Goal: Check status: Check status

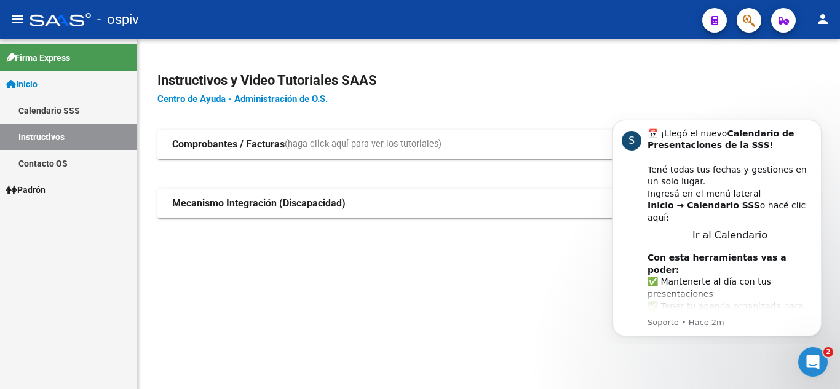
drag, startPoint x: 787, startPoint y: 0, endPoint x: 569, endPoint y: 84, distance: 233.5
click at [569, 84] on h2 "Instructivos y Video Tutoriales SAAS" at bounding box center [489, 80] width 663 height 23
click at [679, 68] on app-root-component "Instructivos y Video Tutoriales SAAS Centro de Ayuda - Administración de O.S. C…" at bounding box center [489, 138] width 663 height 159
click at [735, 17] on div at bounding box center [744, 19] width 34 height 25
click at [743, 22] on button "button" at bounding box center [749, 20] width 25 height 25
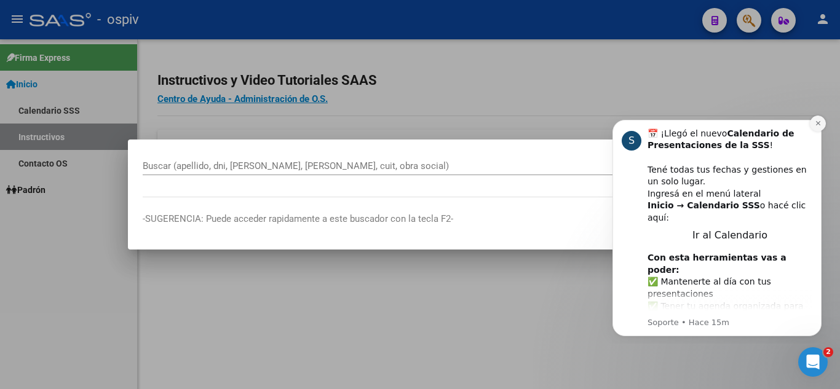
click at [816, 126] on icon "Dismiss notification" at bounding box center [818, 123] width 7 height 7
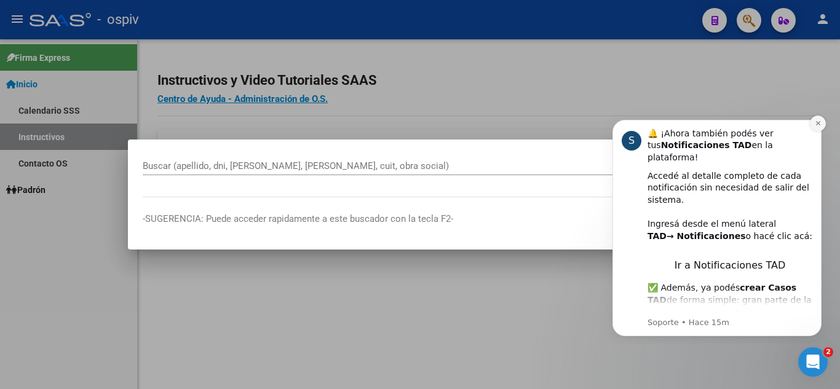
click at [822, 123] on button "Dismiss notification" at bounding box center [818, 124] width 16 height 16
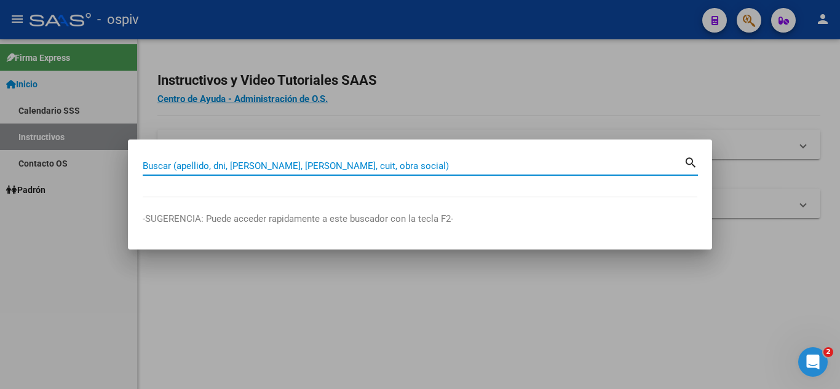
click at [205, 161] on input "Buscar (apellido, dni, [PERSON_NAME], [PERSON_NAME], cuit, obra social)" at bounding box center [413, 166] width 541 height 11
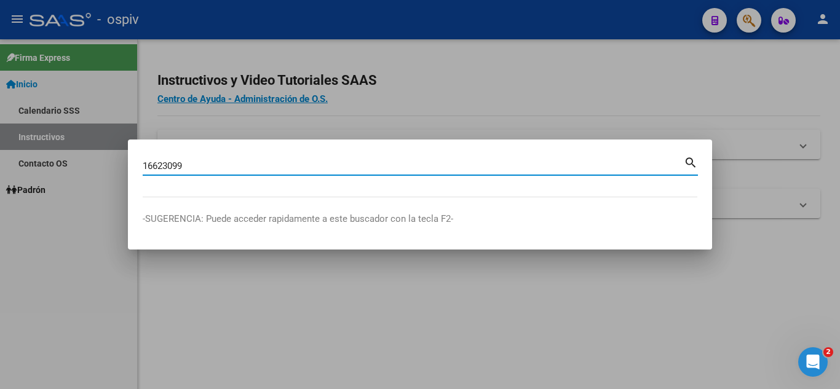
type input "16623099"
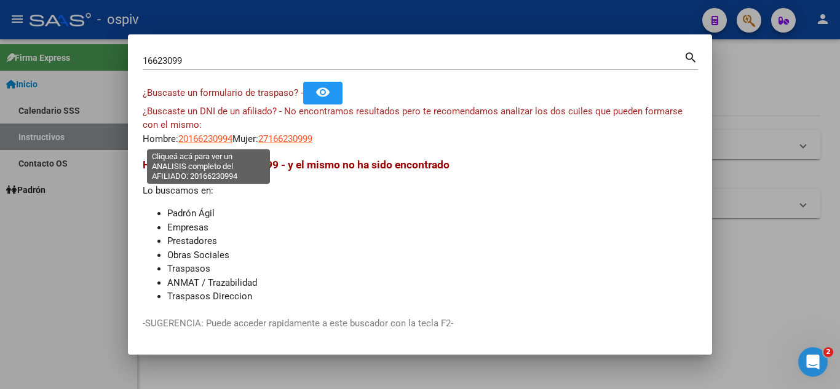
click at [197, 138] on span "20166230994" at bounding box center [205, 139] width 54 height 11
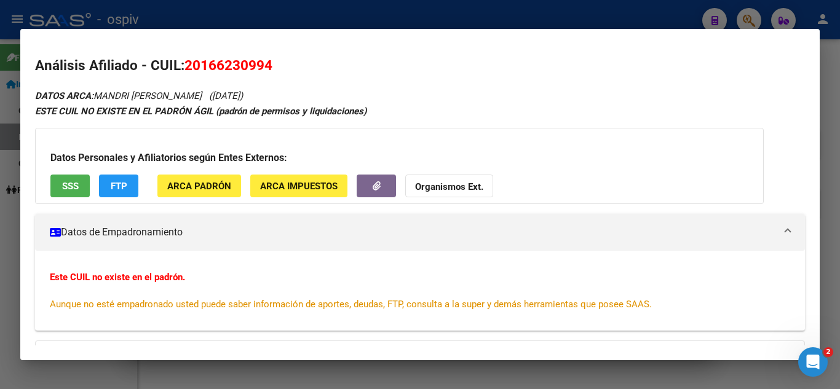
click at [72, 186] on span "SSS" at bounding box center [70, 186] width 17 height 11
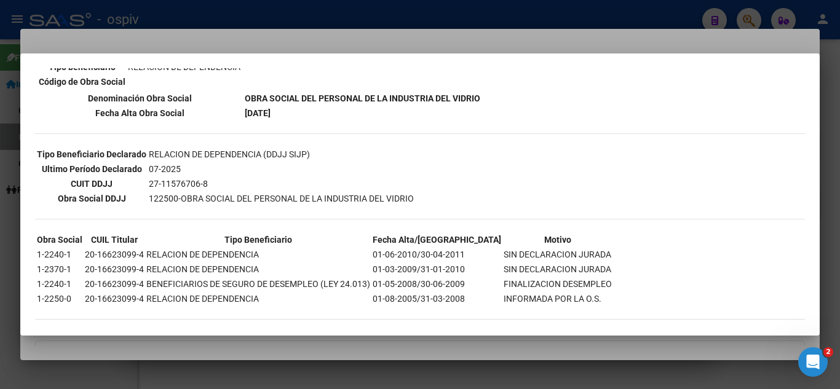
scroll to position [269, 0]
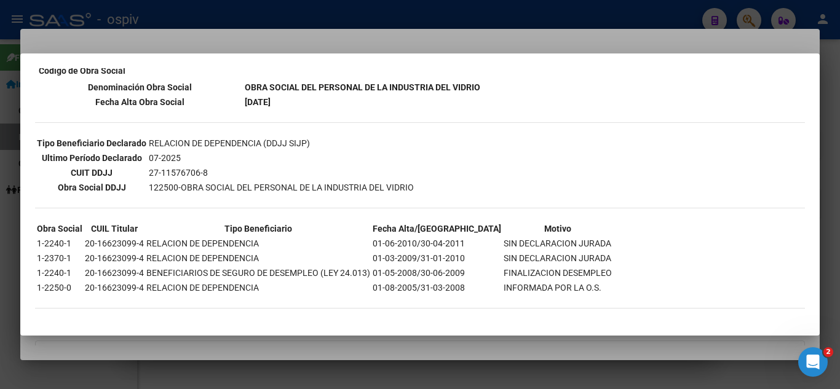
drag, startPoint x: 684, startPoint y: 31, endPoint x: 620, endPoint y: 36, distance: 63.6
click at [680, 33] on div at bounding box center [420, 194] width 840 height 389
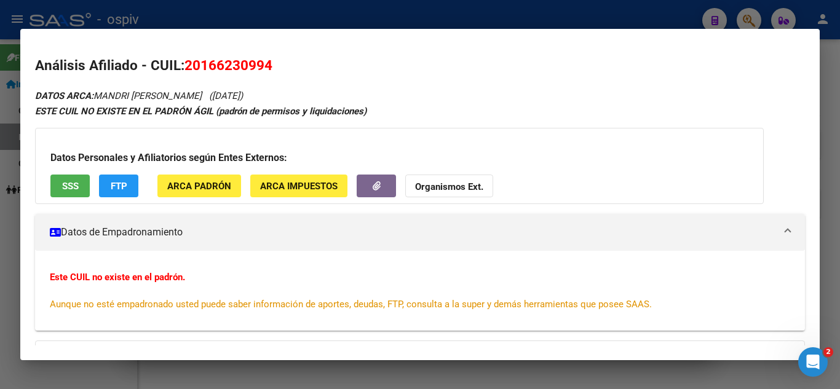
click at [416, 78] on div "Análisis Afiliado - CUIL: 20166230994 DATOS ARCA: [PERSON_NAME] ([DATE]) ESTE C…" at bounding box center [420, 273] width 770 height 437
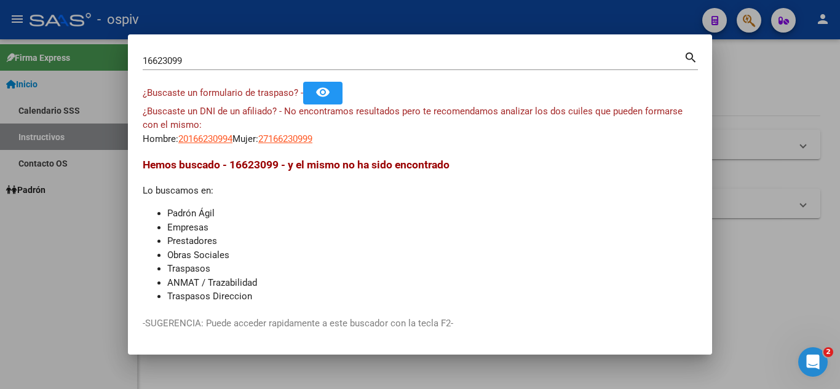
drag, startPoint x: 759, startPoint y: 86, endPoint x: 749, endPoint y: 83, distance: 10.3
click at [757, 86] on div at bounding box center [420, 194] width 840 height 389
